Goal: Understand process/instructions

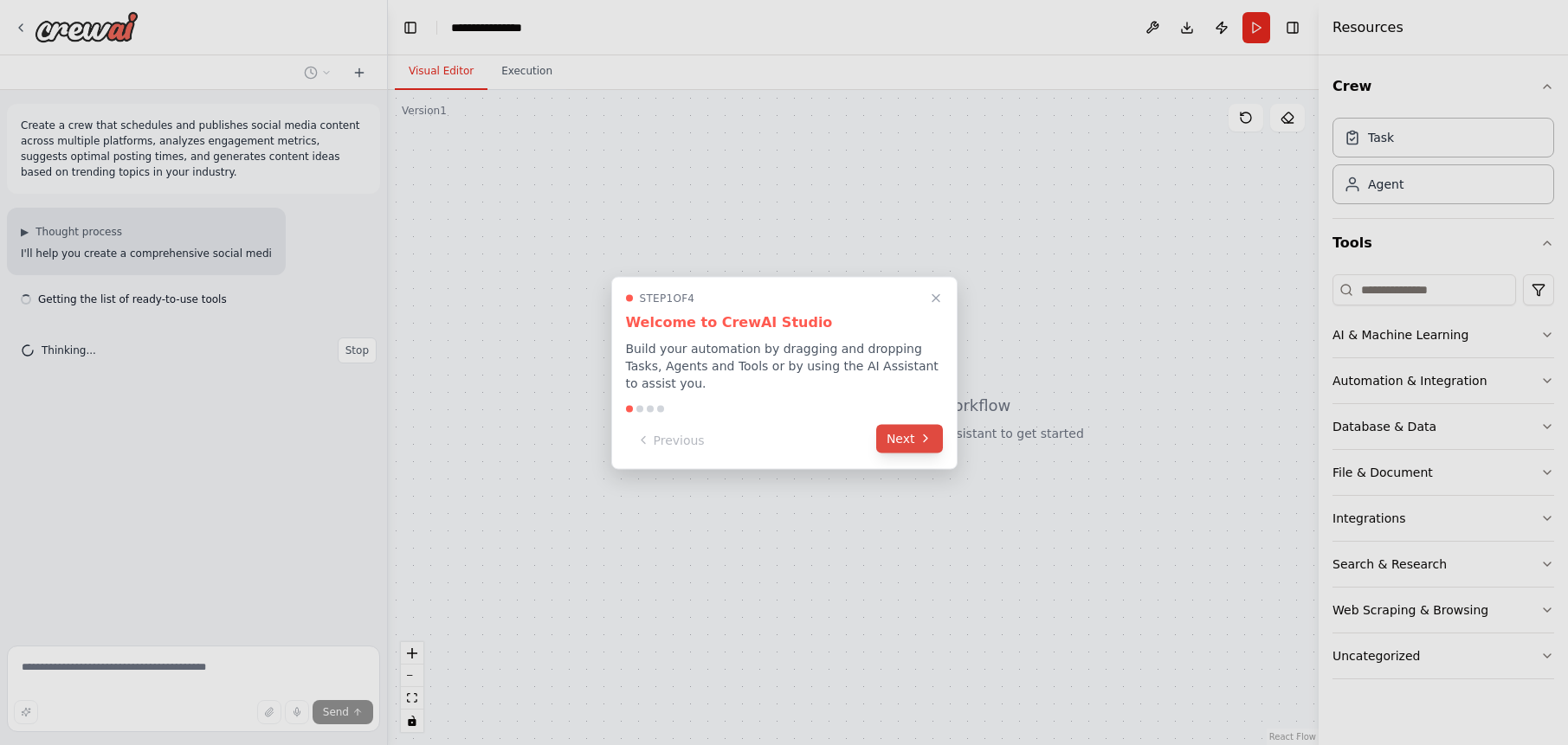
click at [910, 440] on button "Next" at bounding box center [910, 438] width 67 height 29
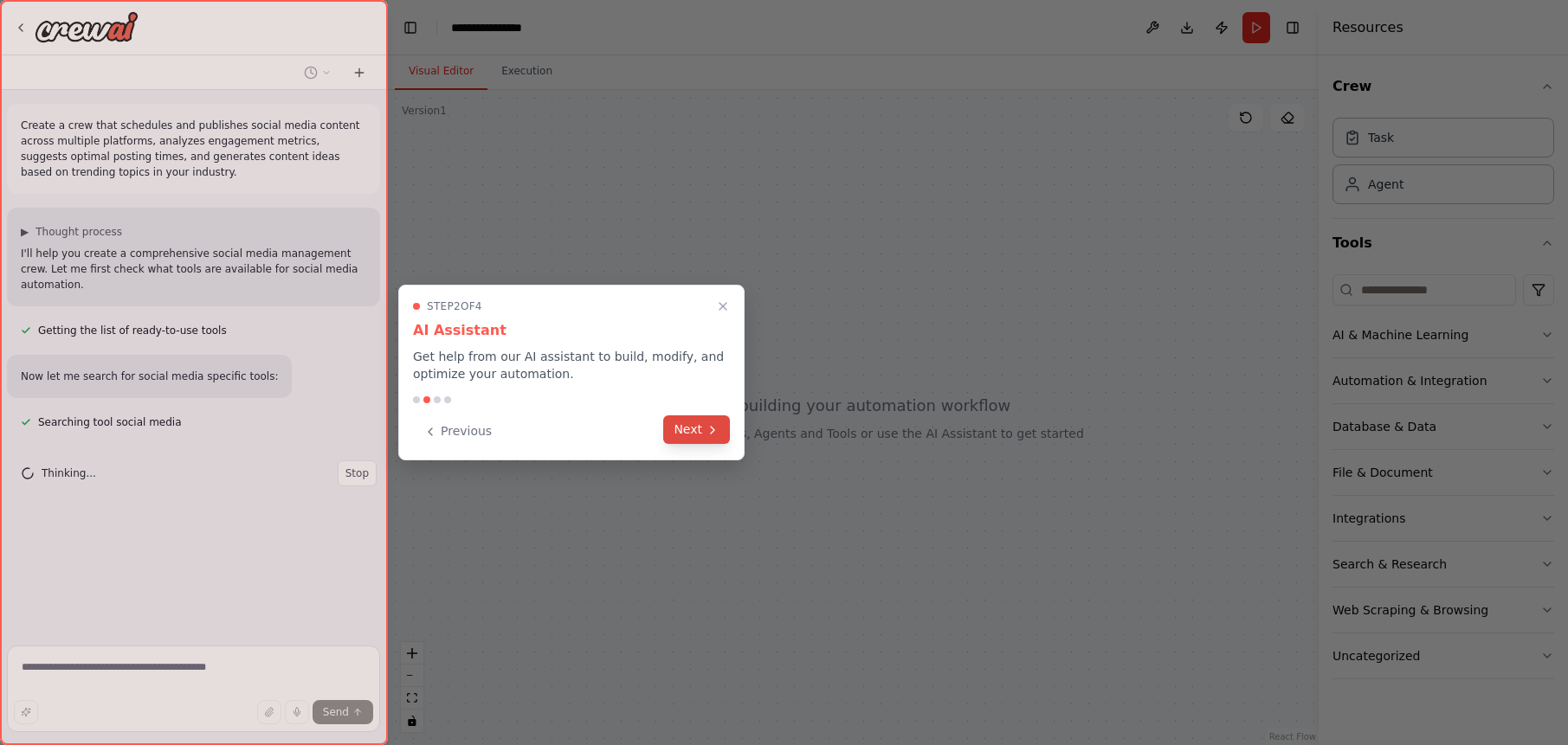
click at [696, 427] on button "Next" at bounding box center [697, 429] width 67 height 29
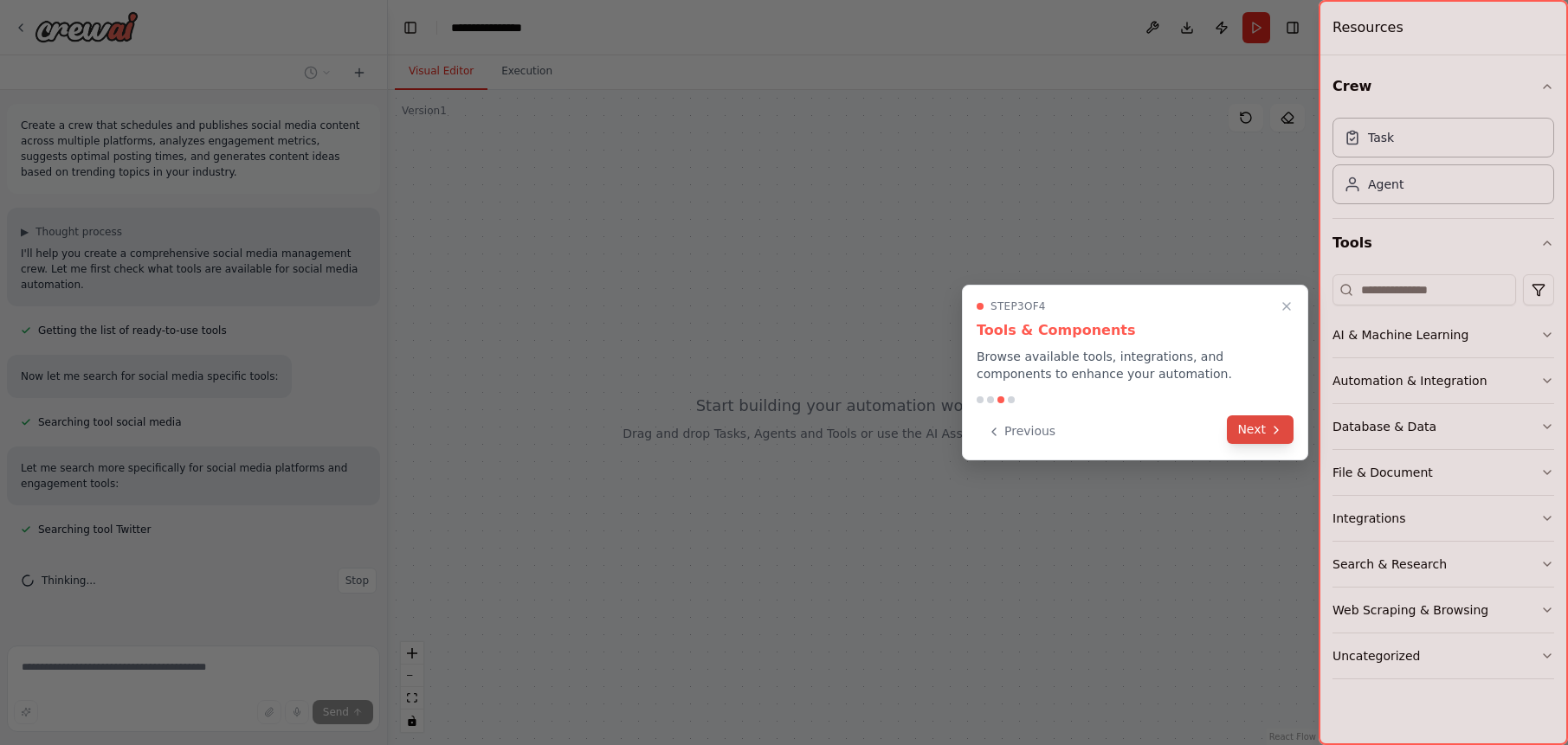
click at [1254, 433] on button "Next" at bounding box center [1260, 429] width 67 height 29
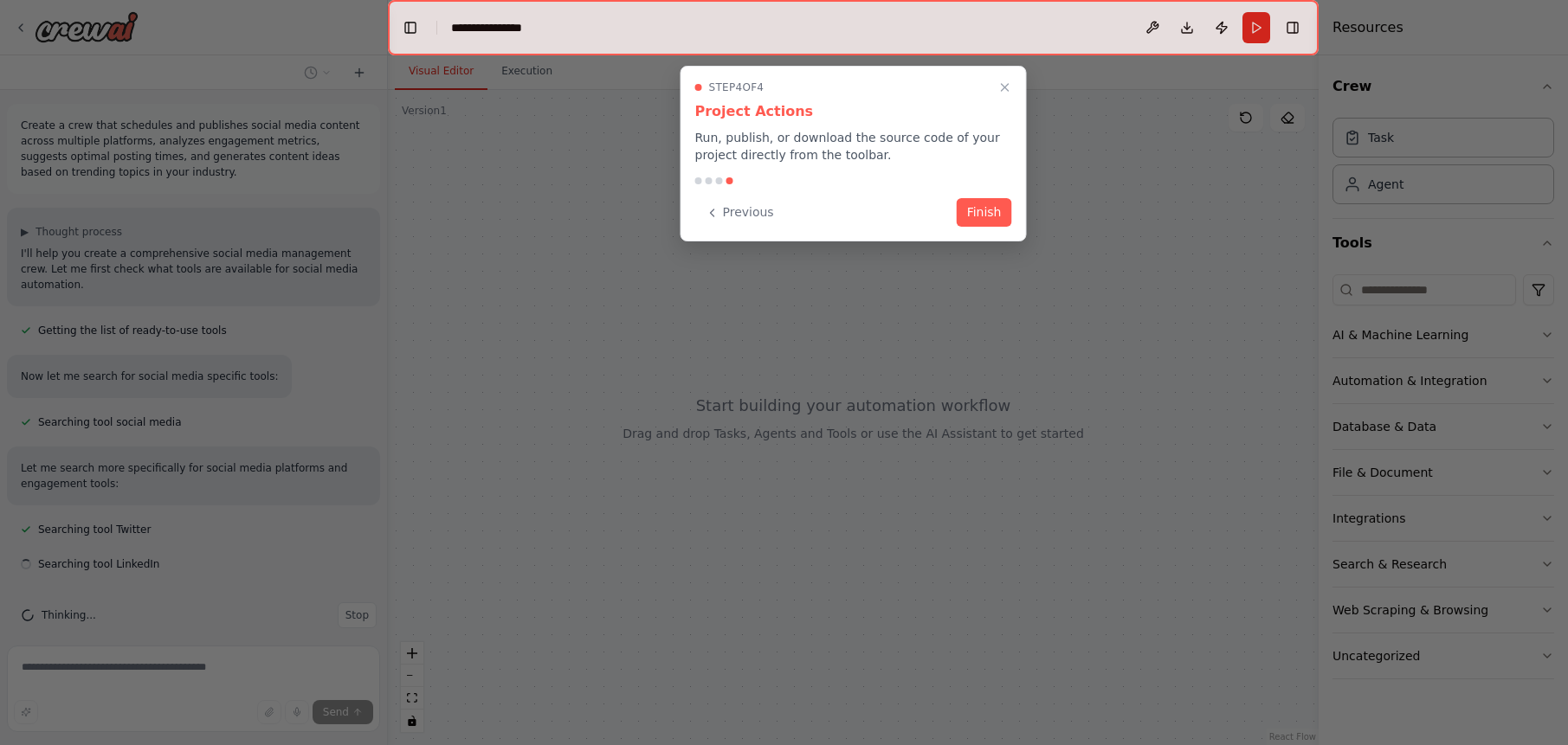
scroll to position [16, 0]
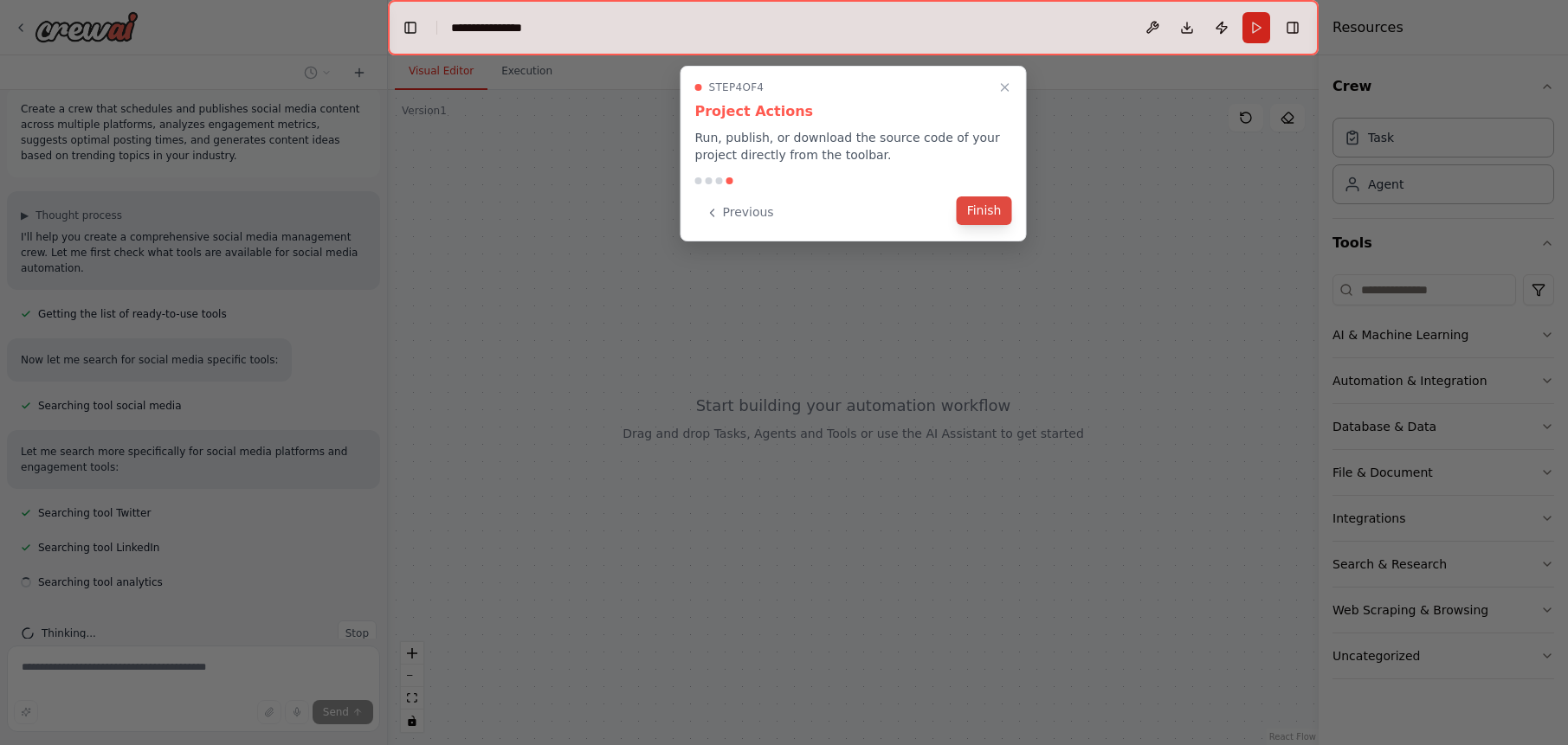
click at [993, 216] on button "Finish" at bounding box center [984, 210] width 56 height 29
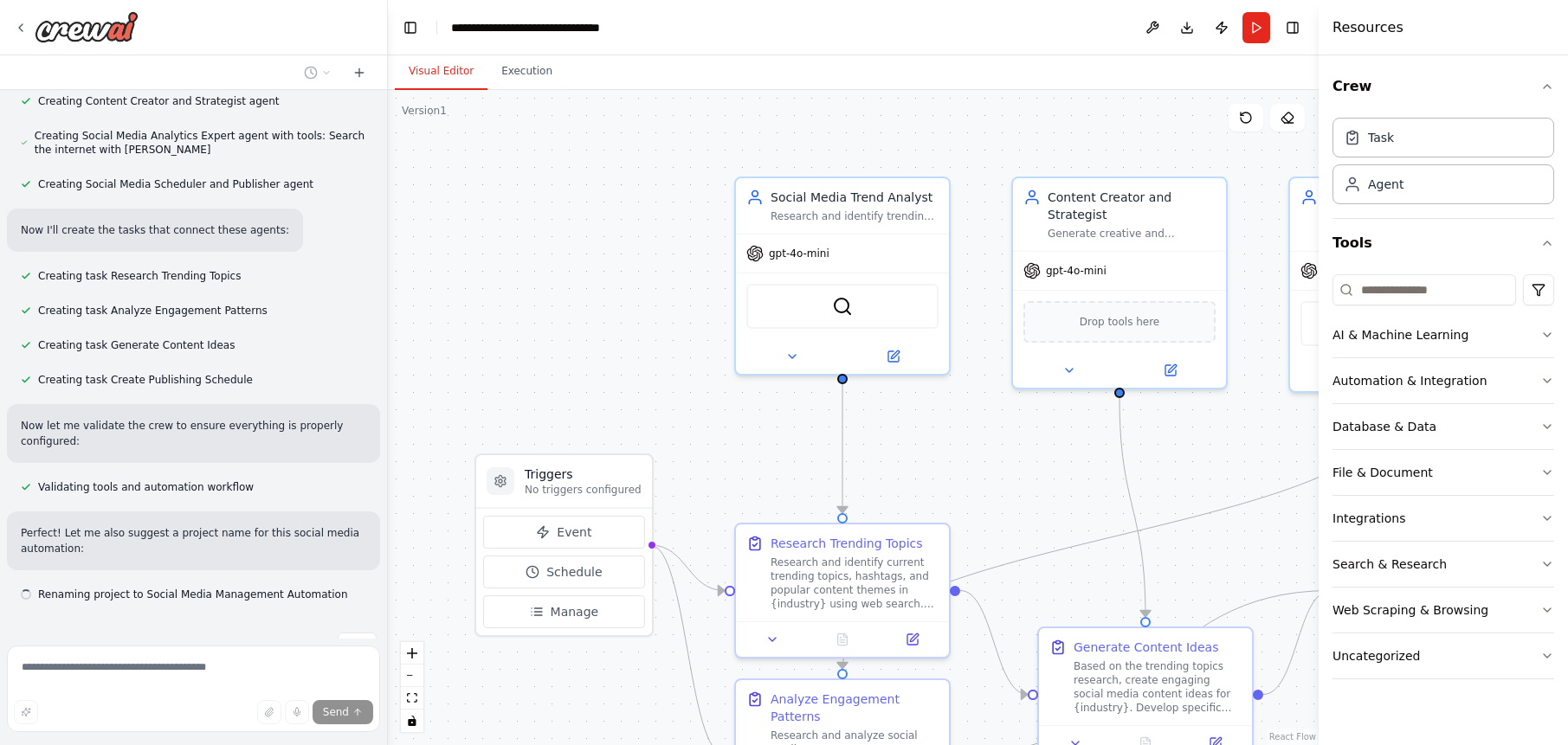
scroll to position [968, 0]
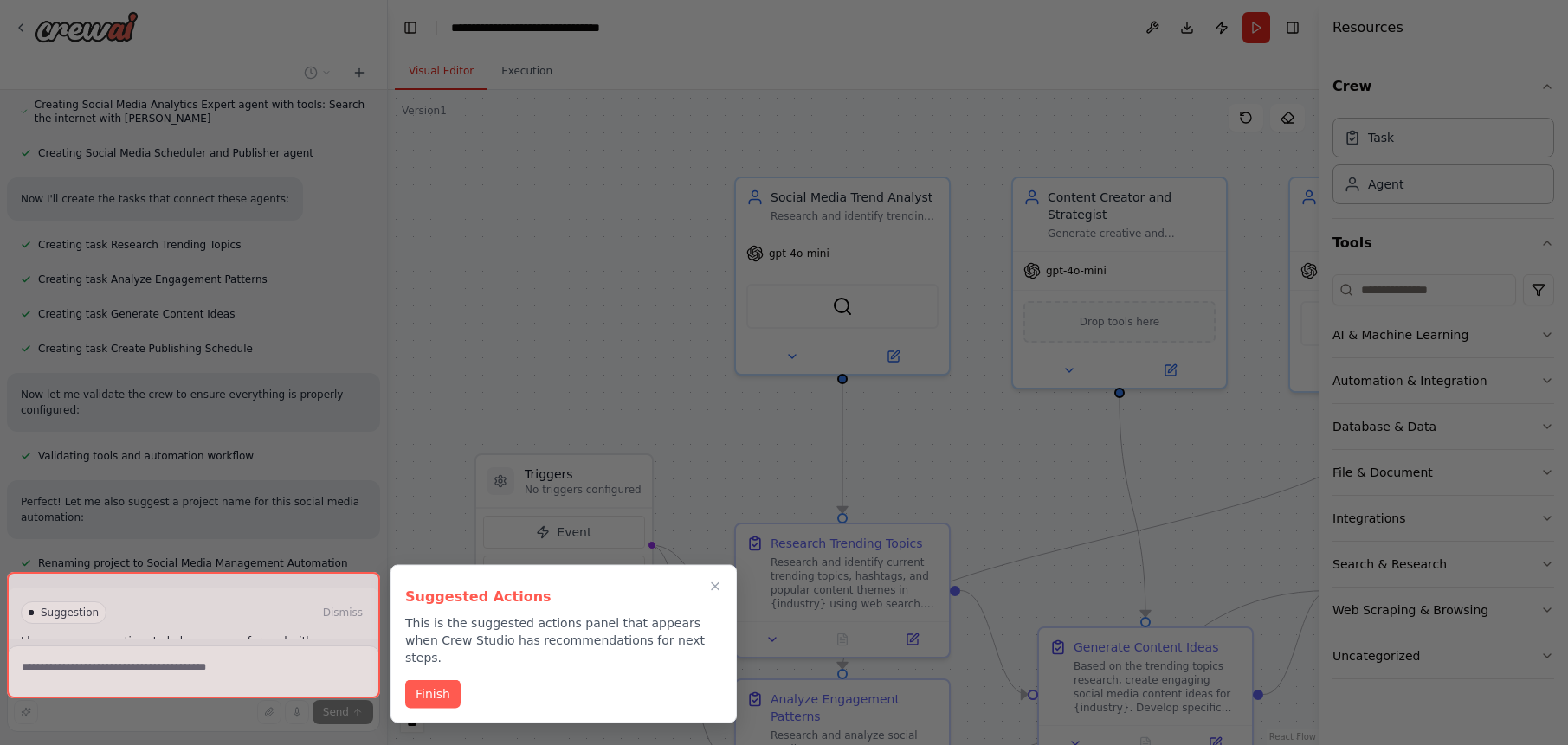
click at [294, 600] on div at bounding box center [194, 636] width 374 height 127
click at [445, 679] on button "Finish" at bounding box center [433, 693] width 56 height 29
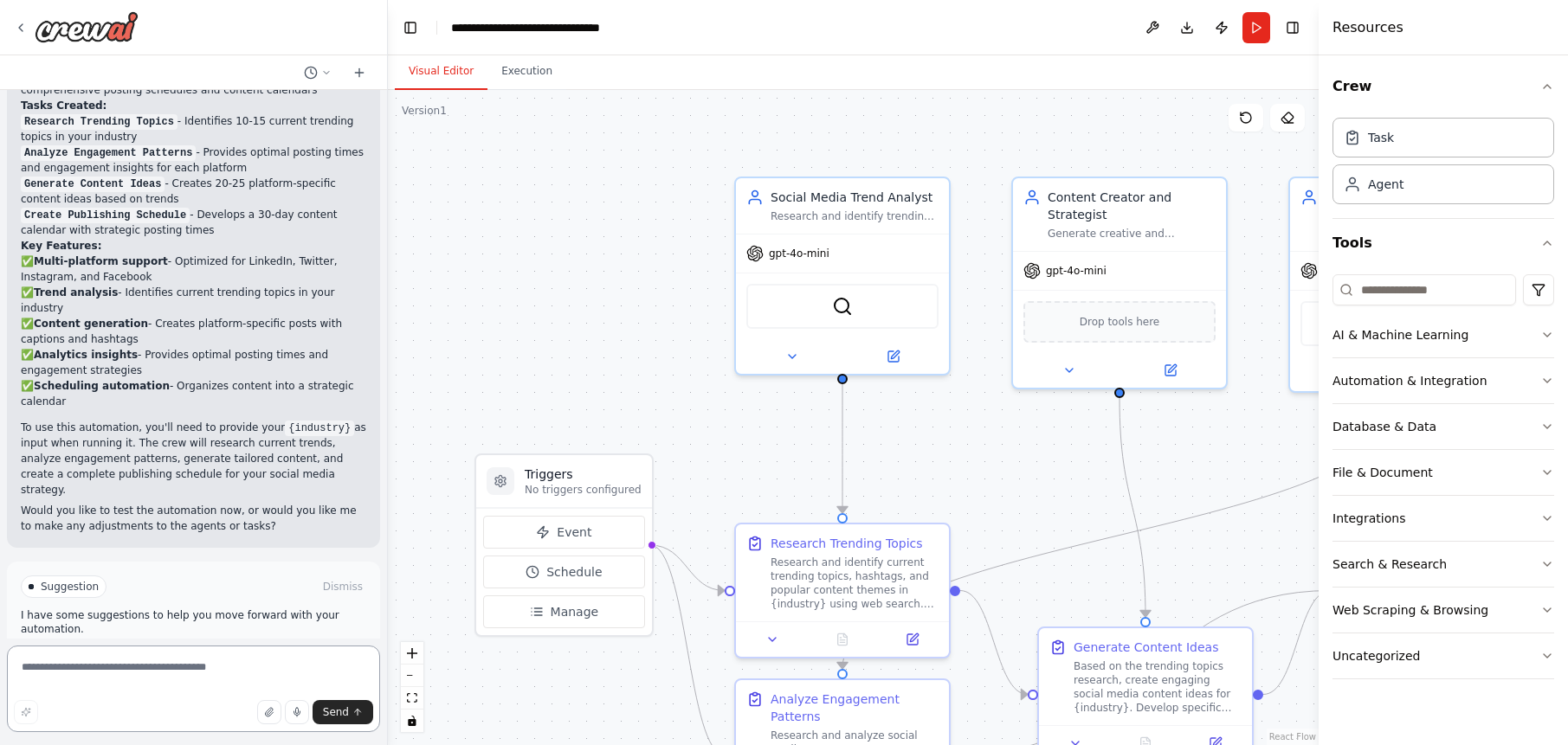
scroll to position [1665, 0]
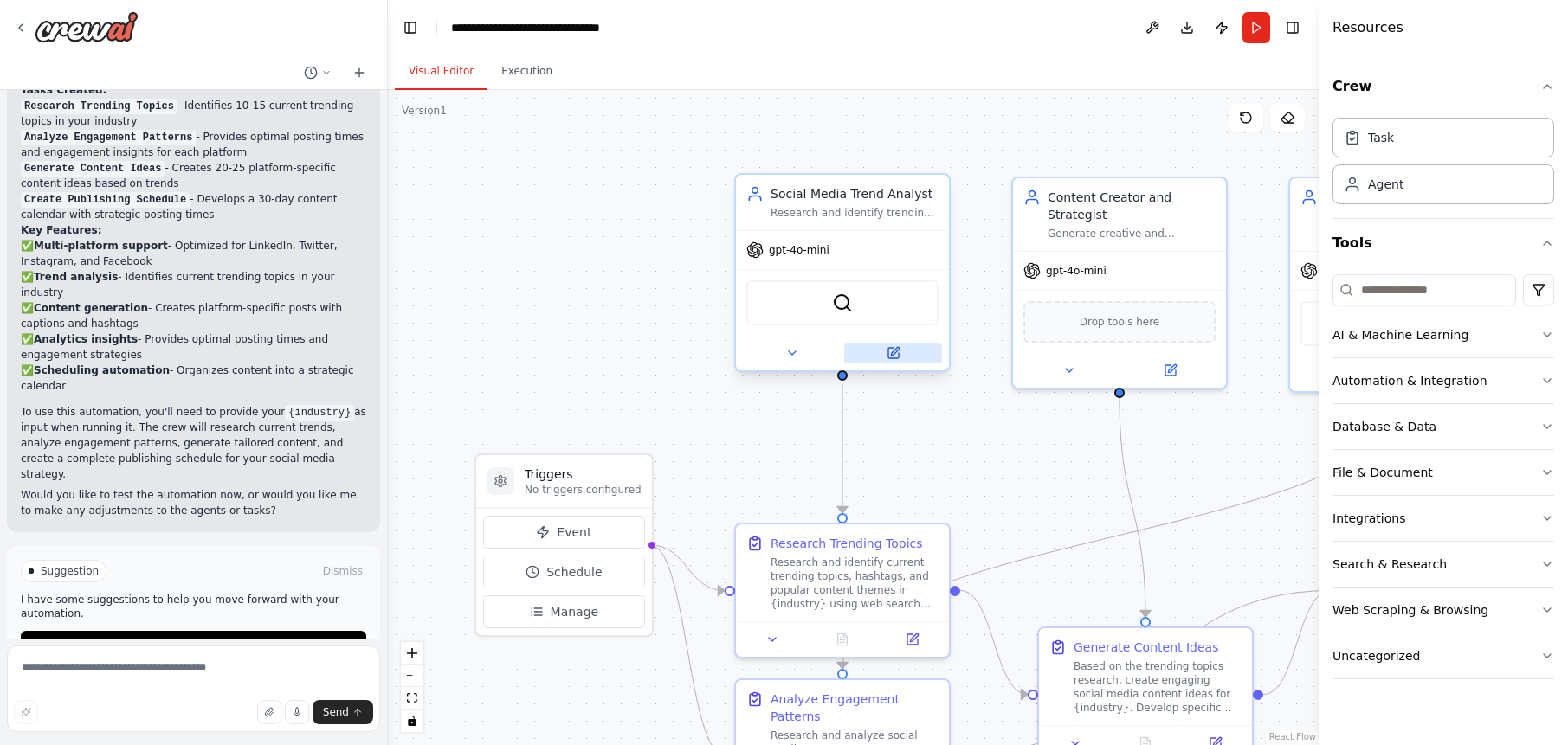
click at [893, 348] on icon at bounding box center [894, 353] width 10 height 10
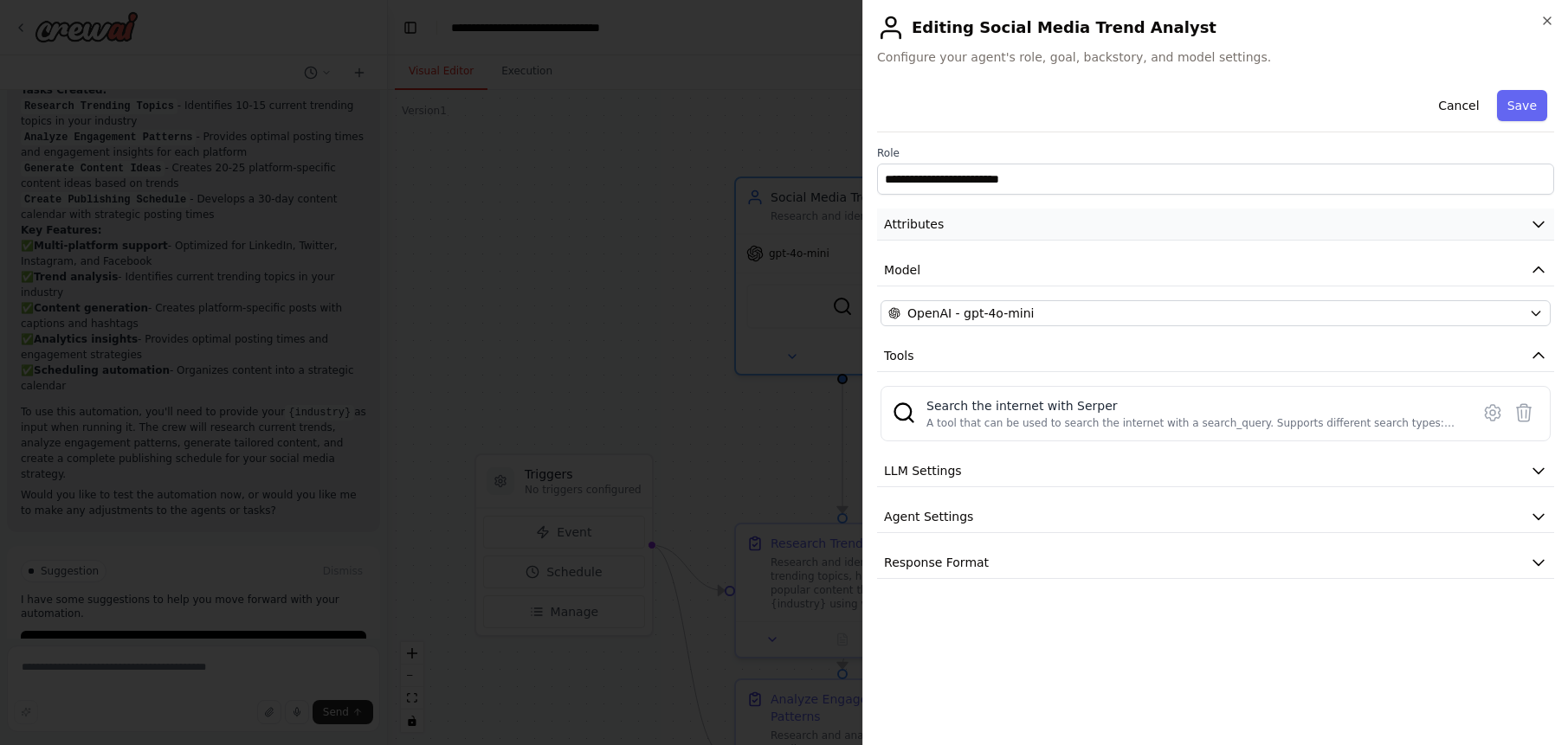
click at [1538, 228] on icon "button" at bounding box center [1538, 224] width 17 height 17
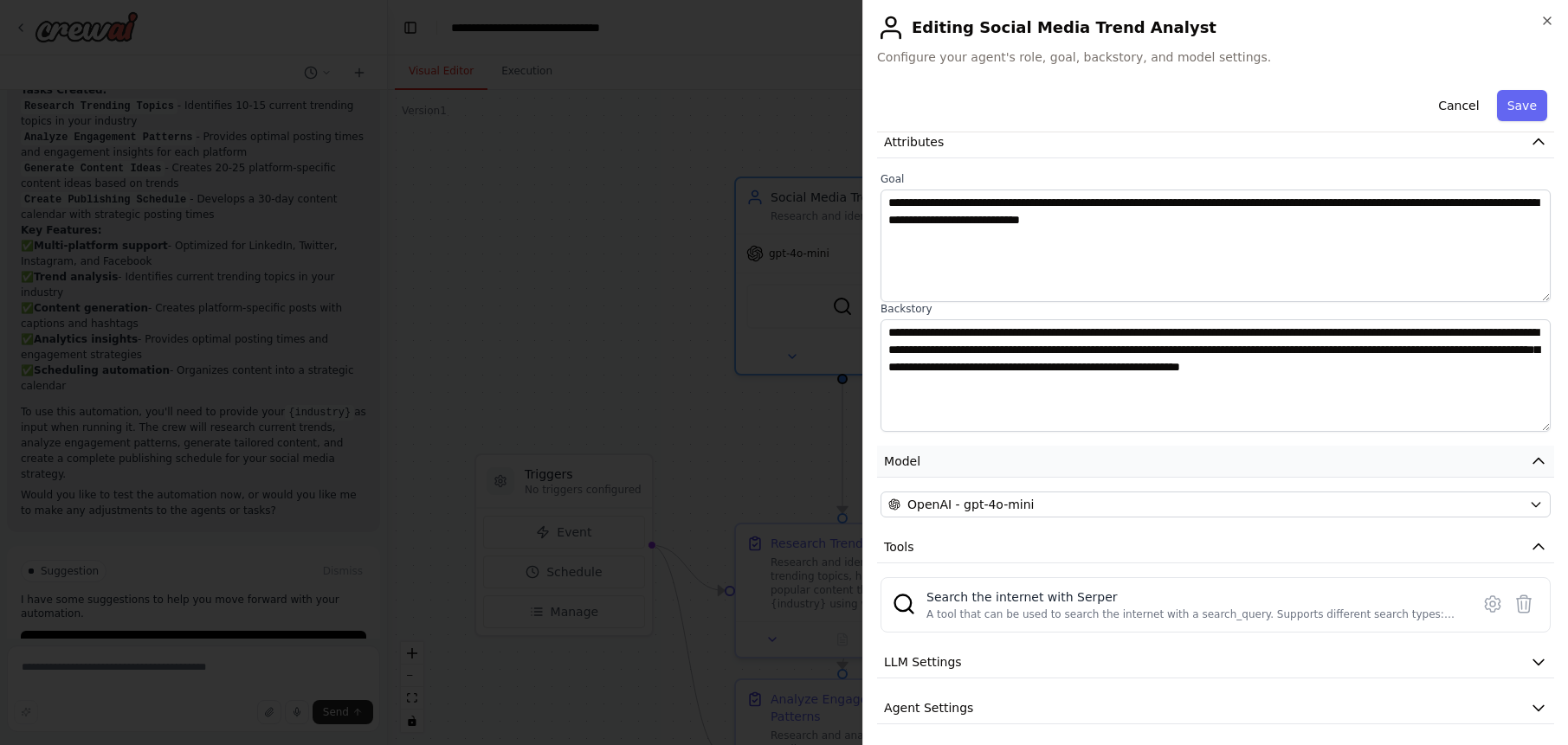
scroll to position [135, 0]
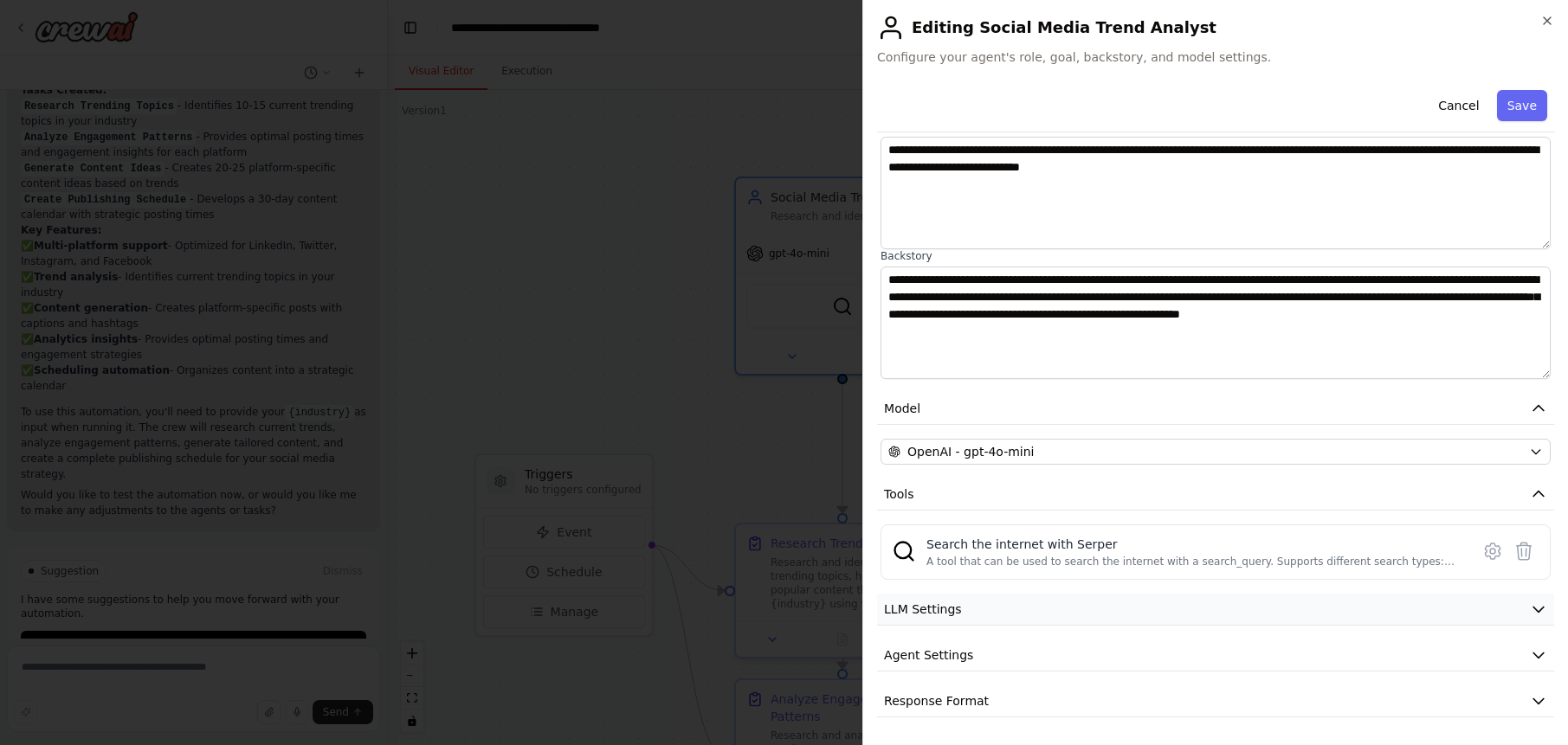
click at [1545, 605] on icon "button" at bounding box center [1538, 610] width 17 height 17
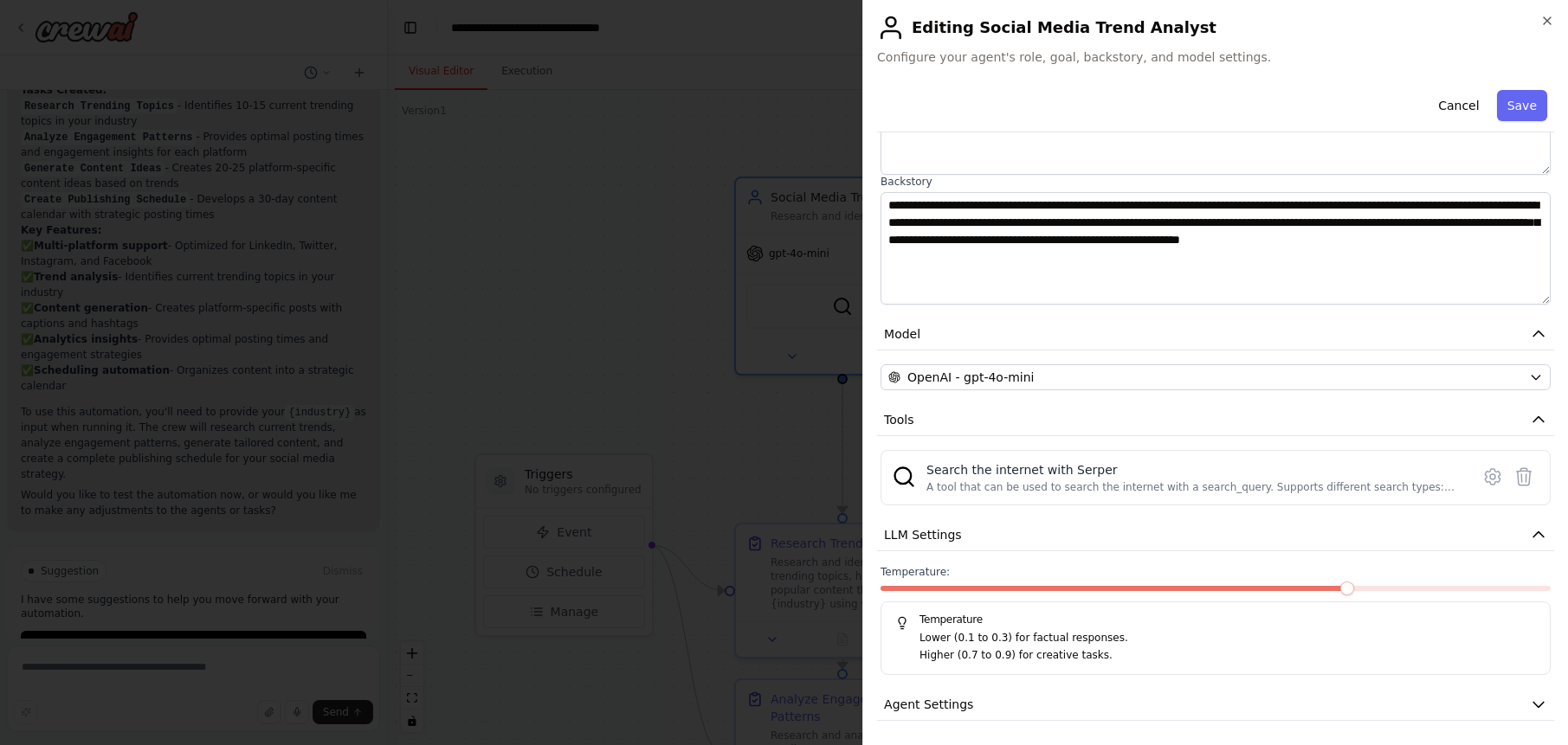
scroll to position [259, 0]
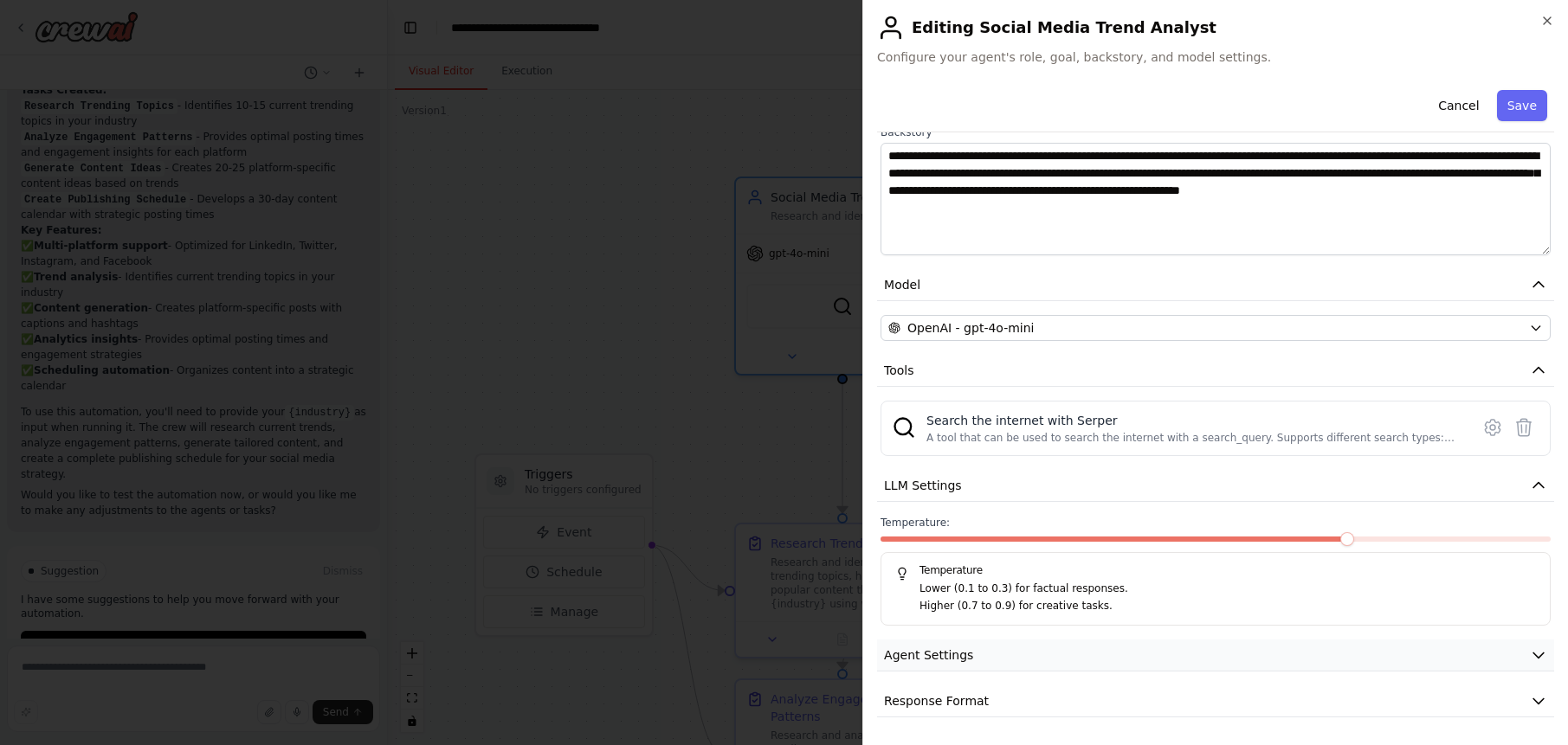
click at [1540, 655] on icon "button" at bounding box center [1538, 656] width 17 height 17
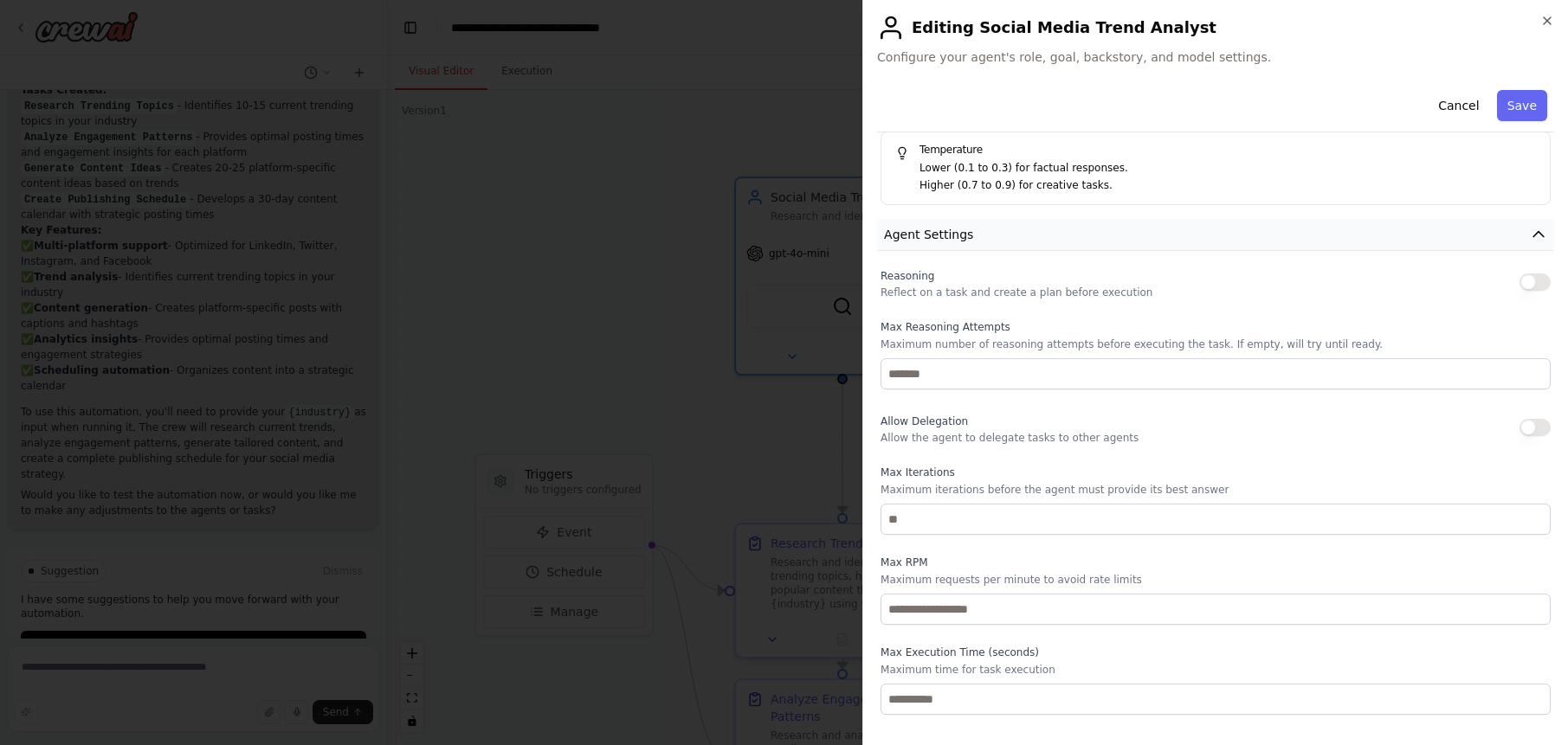
scroll to position [722, 0]
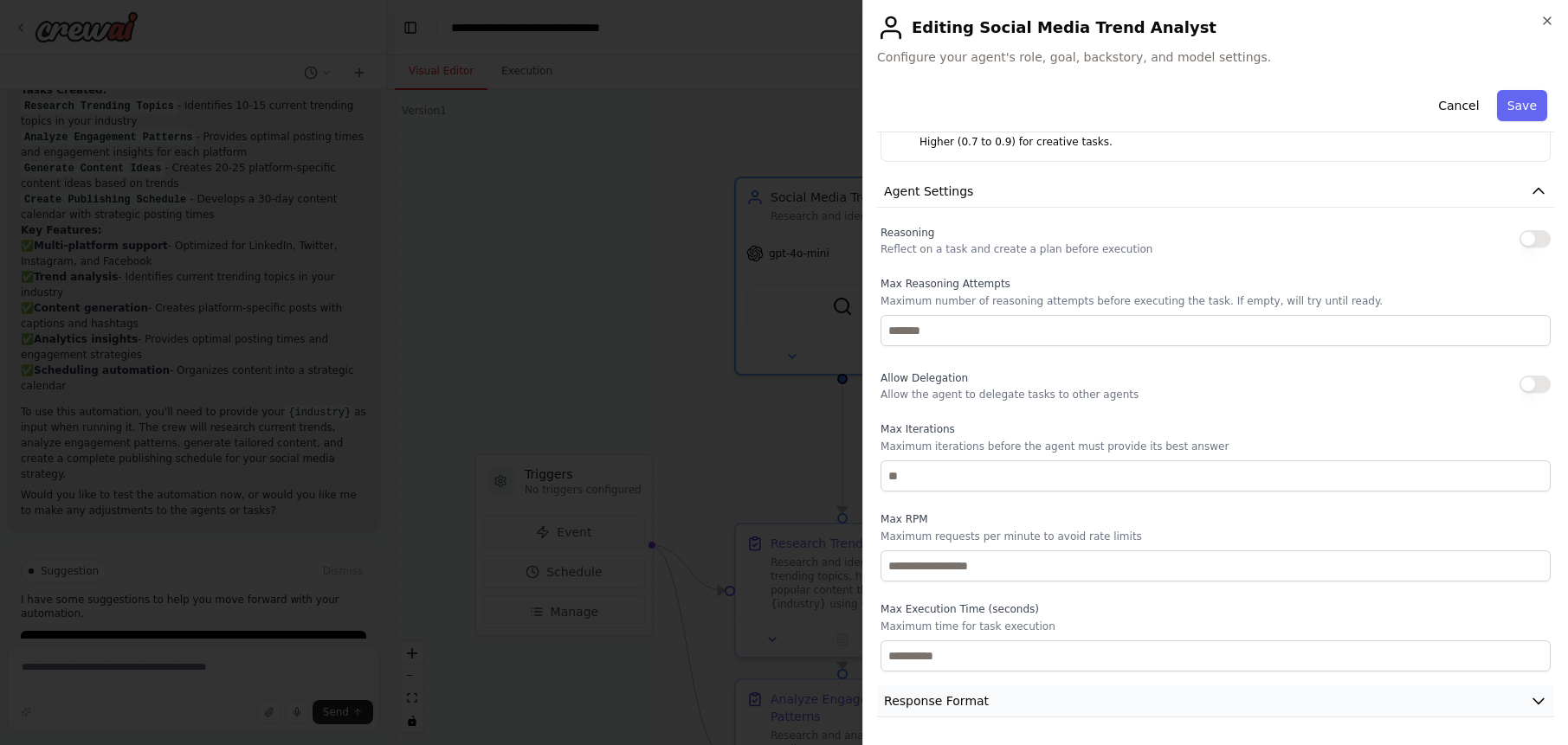
click at [1539, 695] on icon "button" at bounding box center [1538, 701] width 17 height 17
click at [1456, 109] on button "Cancel" at bounding box center [1459, 106] width 62 height 31
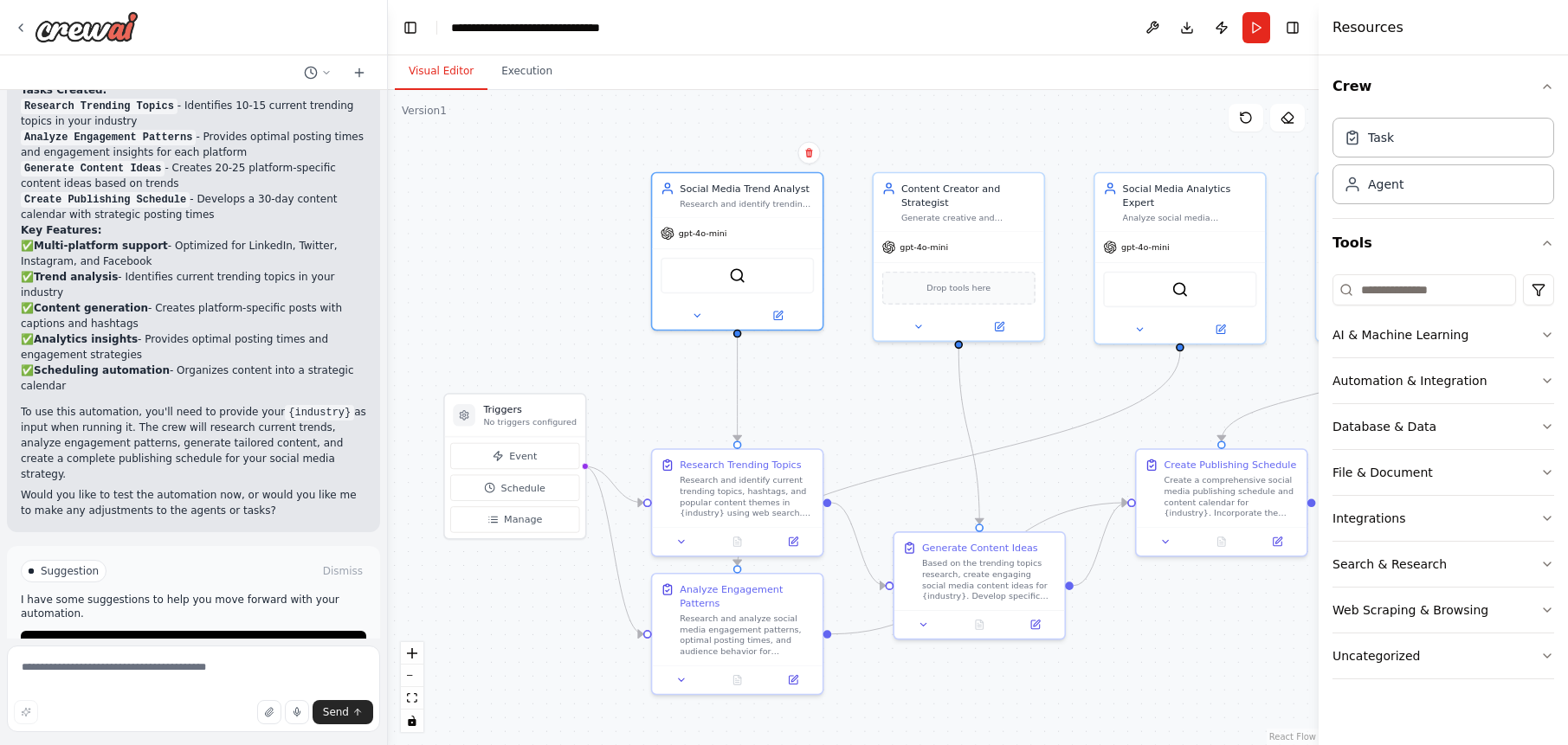
drag, startPoint x: 967, startPoint y: 479, endPoint x: 830, endPoint y: 410, distance: 153.4
click at [830, 410] on div ".deletable-edge-delete-btn { width: 20px; height: 20px; border: 0px solid #ffff…" at bounding box center [854, 418] width 931 height 656
